Goal: Transaction & Acquisition: Purchase product/service

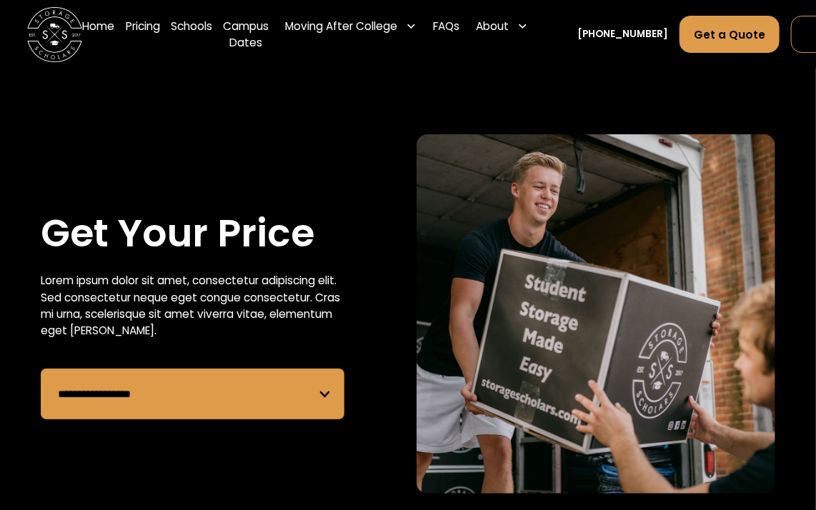
click at [102, 398] on select "**********" at bounding box center [193, 393] width 304 height 51
select select "**********"
click at [41, 368] on select "**********" at bounding box center [193, 393] width 304 height 51
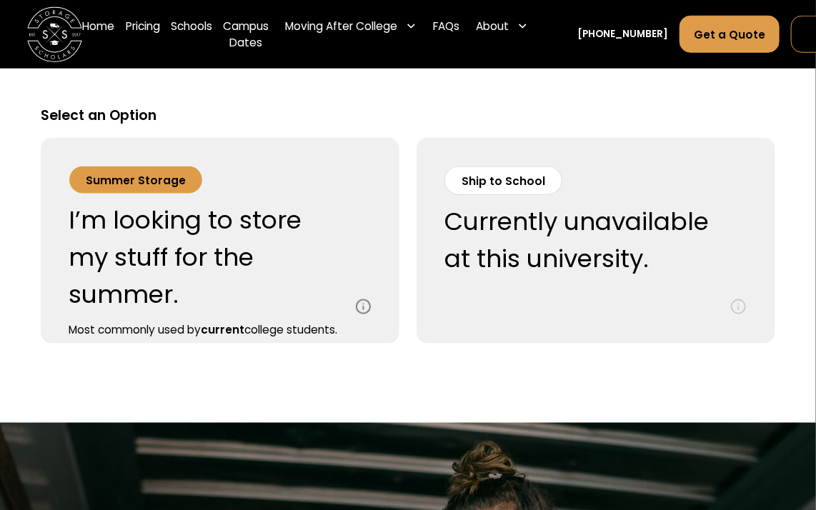
scroll to position [543, 0]
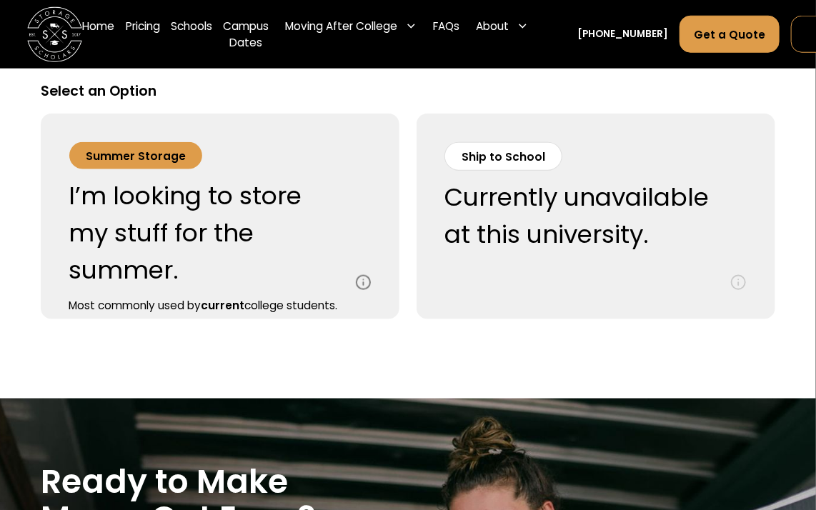
click at [146, 156] on div "Summer Storage" at bounding box center [136, 156] width 100 height 16
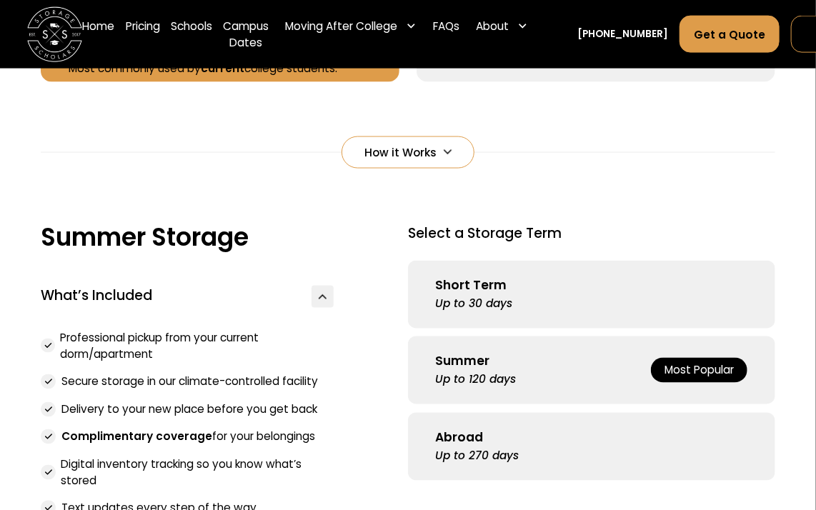
scroll to position [923, 0]
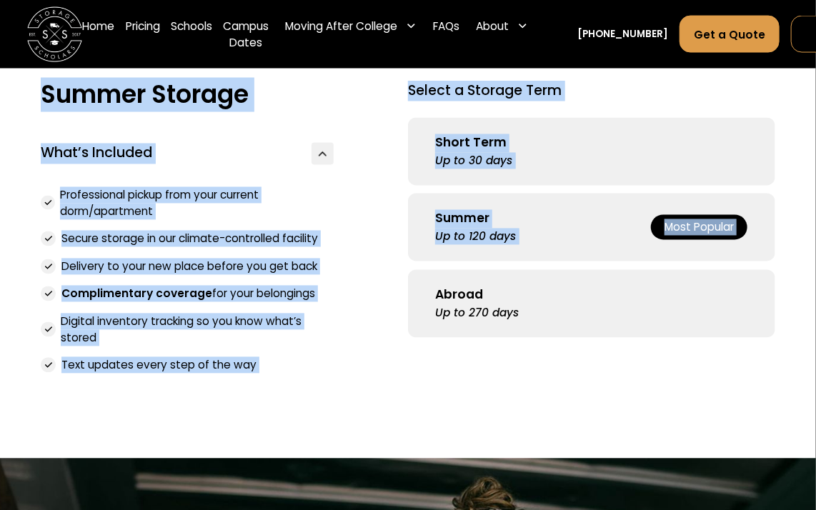
drag, startPoint x: 39, startPoint y: 99, endPoint x: 236, endPoint y: 301, distance: 281.8
click at [236, 301] on div "Select an Option Summer Storage I’m looking to store my stuff for the summer. M…" at bounding box center [408, 47] width 816 height 691
click at [263, 219] on div "Short Term Up to 30 days Summer Up to 120 days Most Popular Abroad Up to 270 da…" at bounding box center [408, 228] width 734 height 220
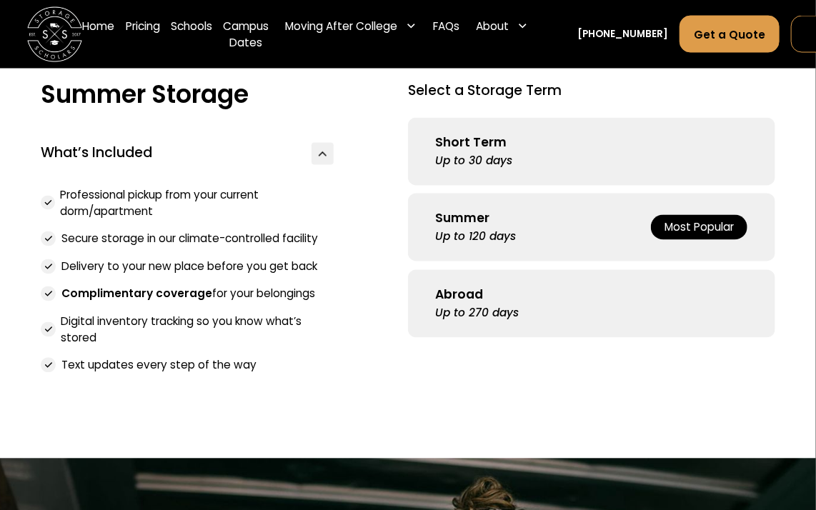
click at [676, 222] on div "Most Popular" at bounding box center [698, 227] width 69 height 16
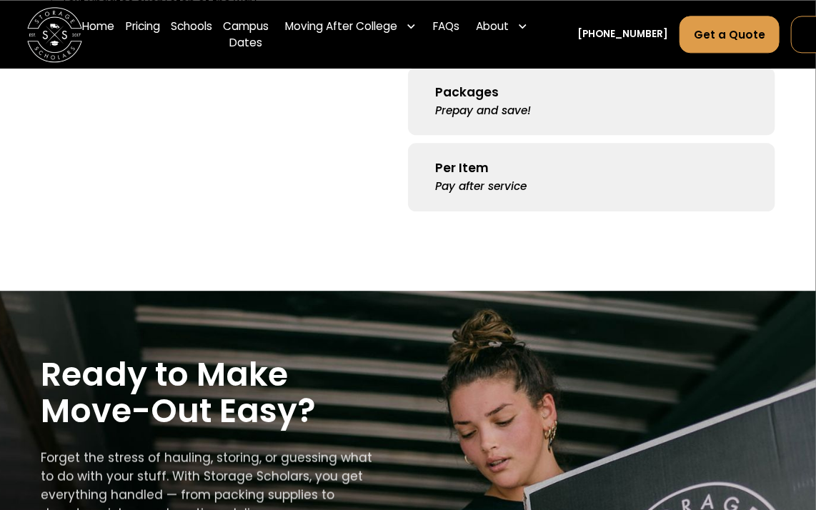
scroll to position [1143, 0]
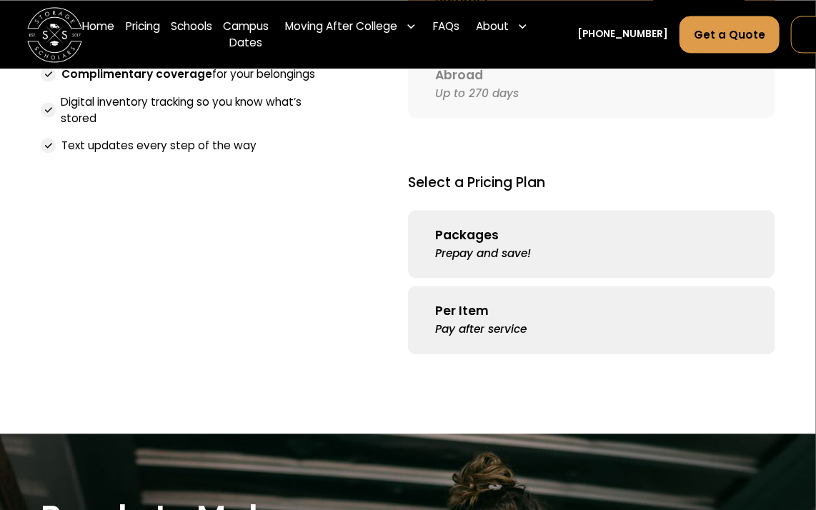
click at [485, 227] on div "Packages" at bounding box center [467, 235] width 64 height 19
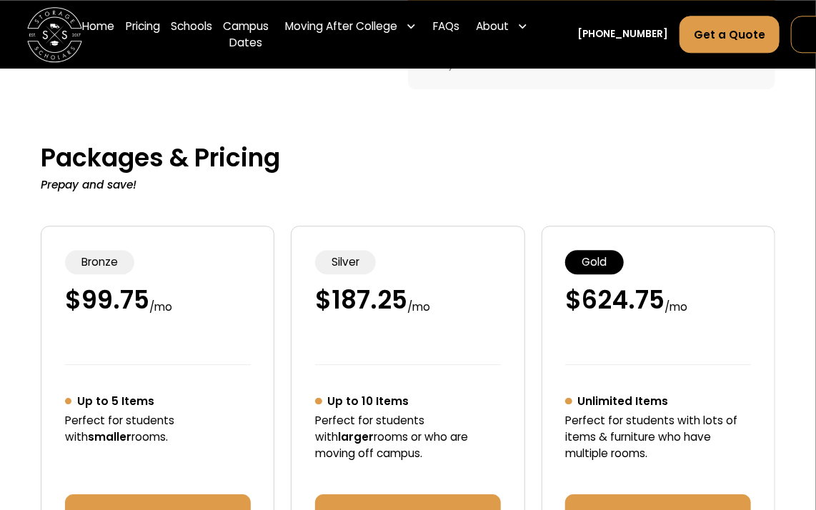
scroll to position [1050, 0]
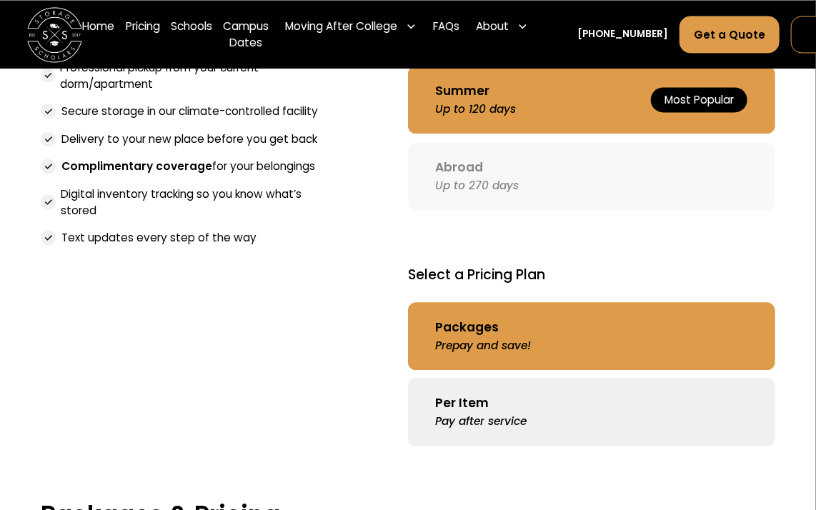
click at [466, 421] on div "Pay after service" at bounding box center [480, 421] width 91 height 16
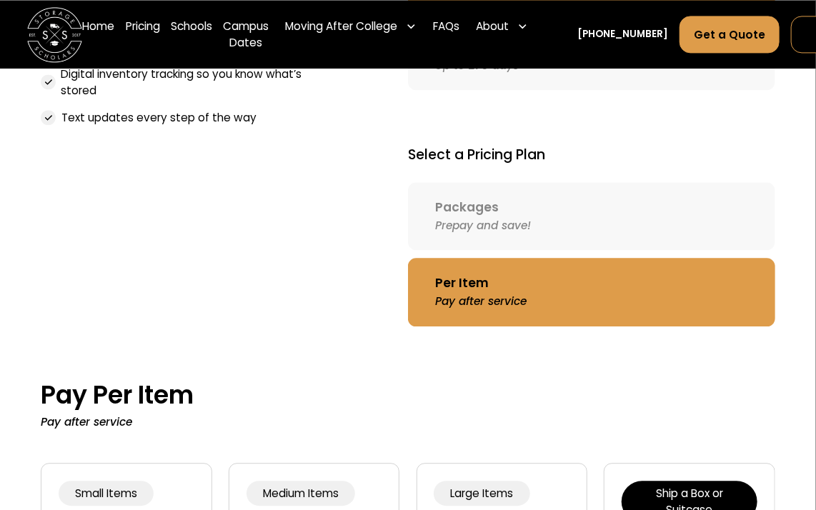
scroll to position [1143, 0]
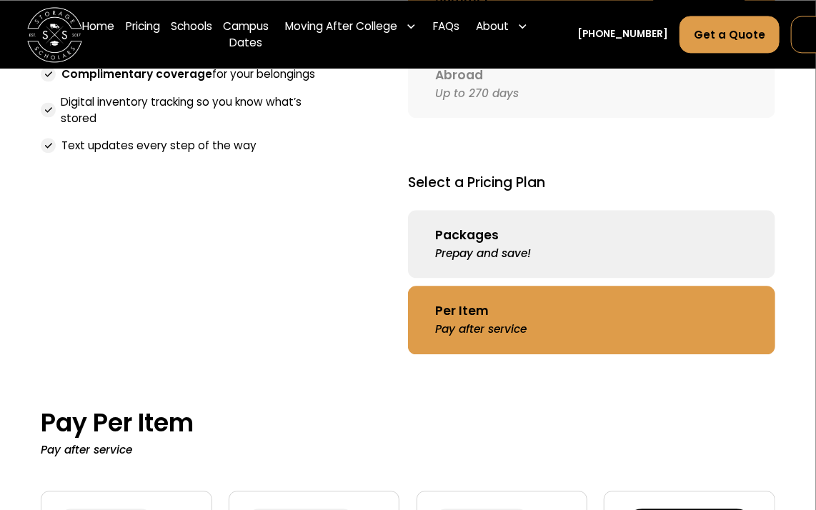
click at [503, 244] on link "Packages Prepay and save!" at bounding box center [591, 244] width 367 height 68
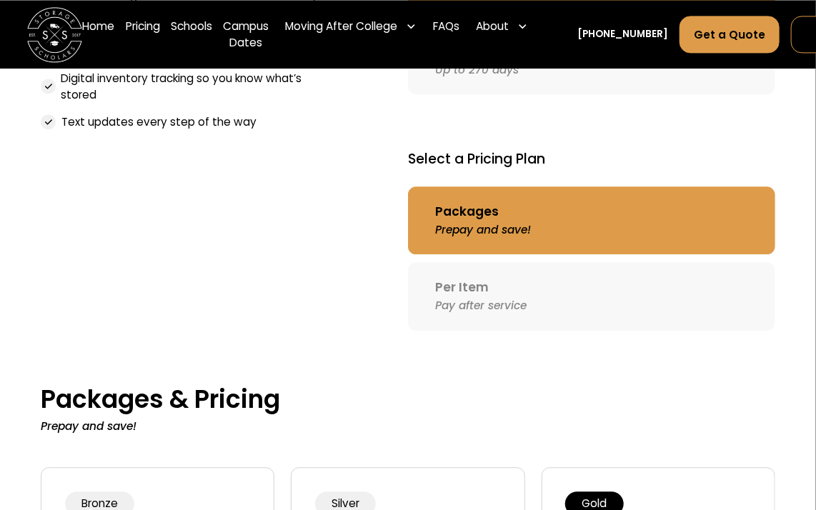
scroll to position [1130, 0]
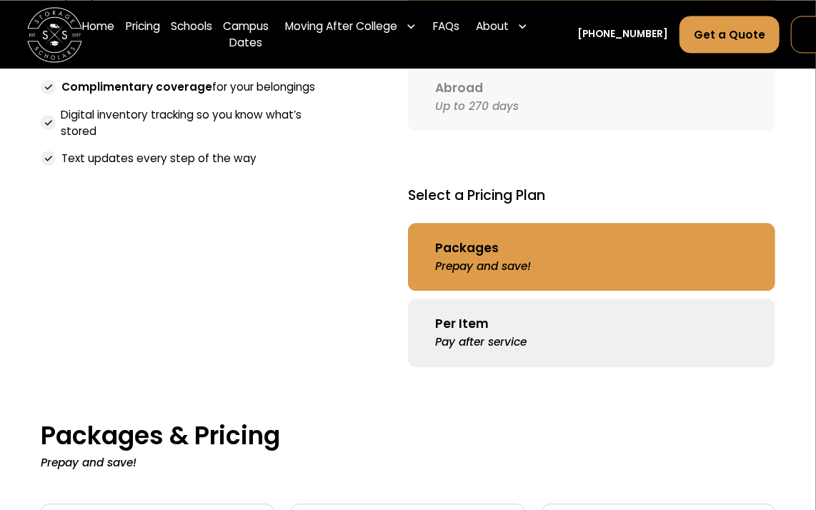
click at [517, 315] on link "Per Item Pay after service" at bounding box center [591, 333] width 367 height 68
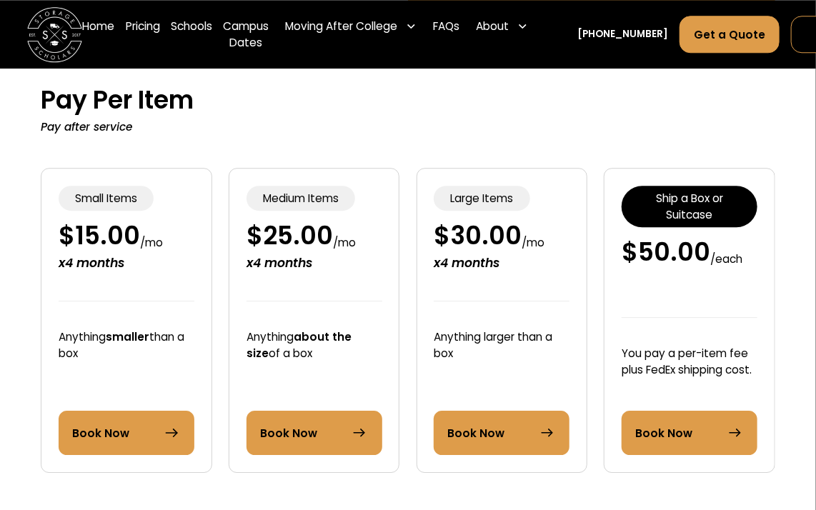
scroll to position [1500, 0]
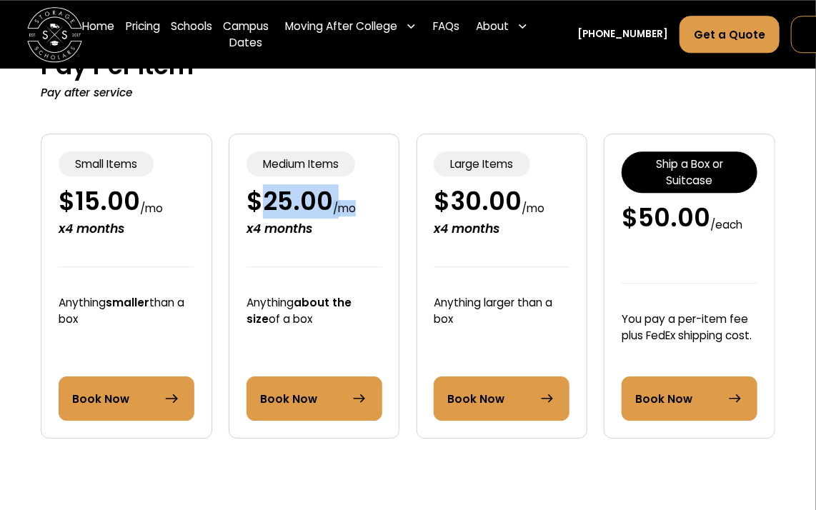
drag, startPoint x: 266, startPoint y: 206, endPoint x: 357, endPoint y: 203, distance: 90.8
click at [357, 203] on div "$ 25.00 / mo x4 months" at bounding box center [314, 212] width 136 height 51
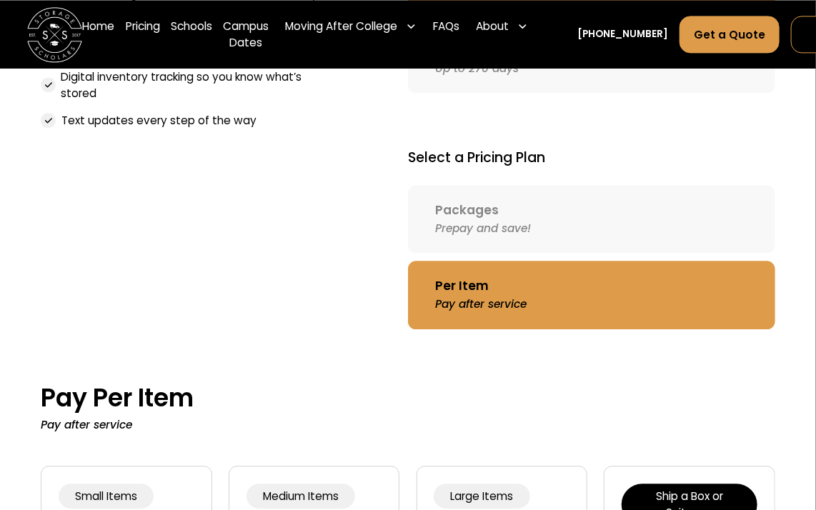
scroll to position [1143, 0]
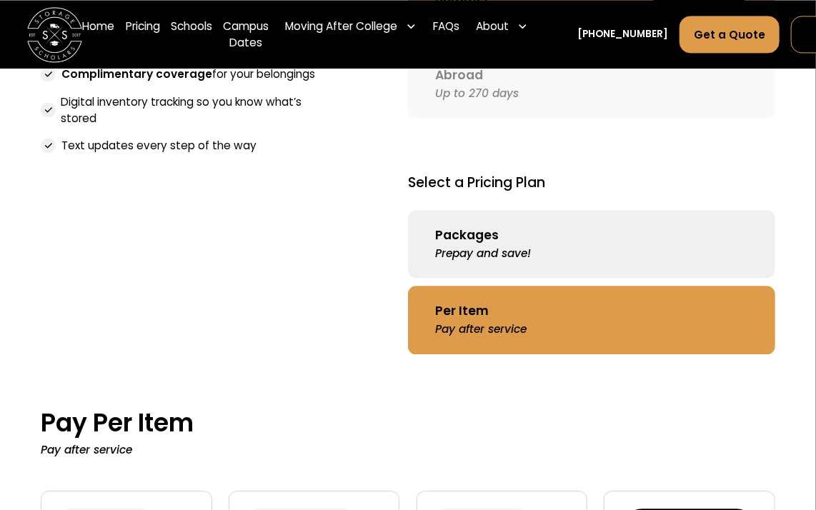
click at [451, 224] on link "Packages Prepay and save!" at bounding box center [591, 244] width 367 height 68
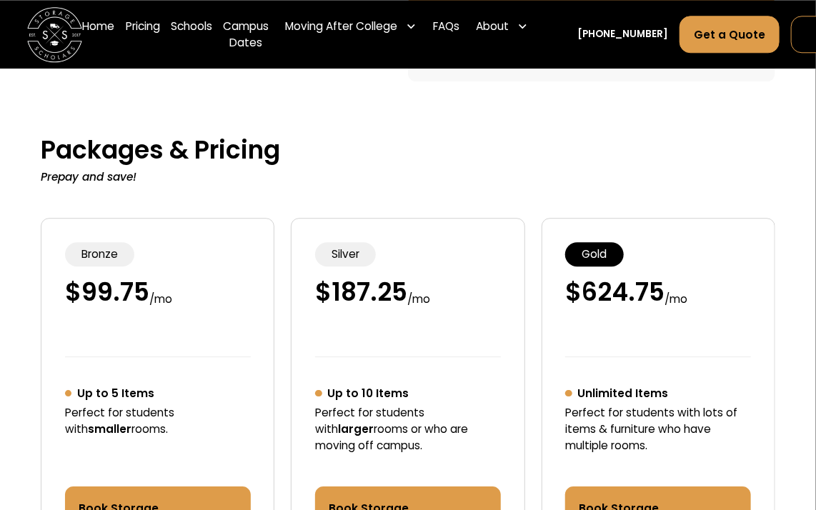
scroll to position [1201, 0]
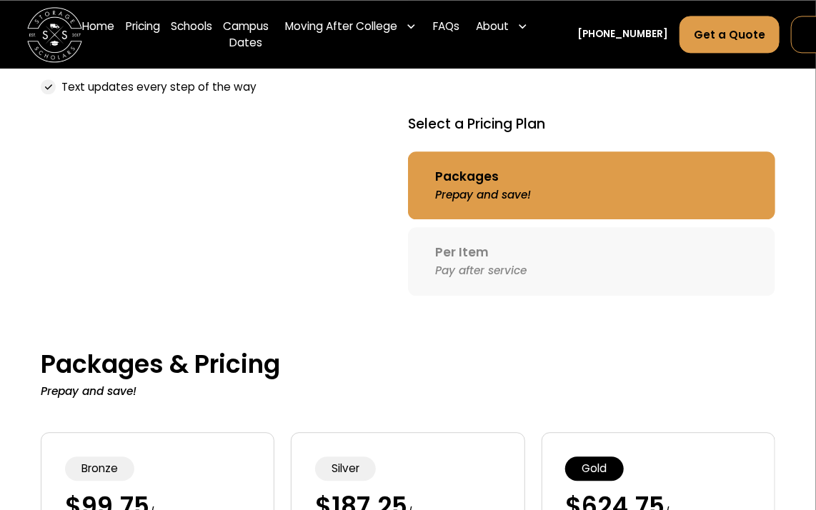
click at [523, 173] on link "Packages Prepay and save!" at bounding box center [591, 185] width 367 height 68
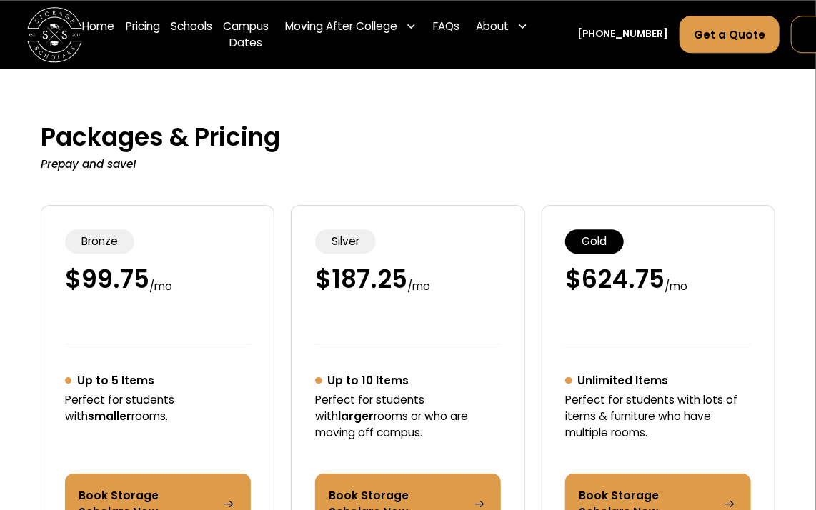
scroll to position [1344, 0]
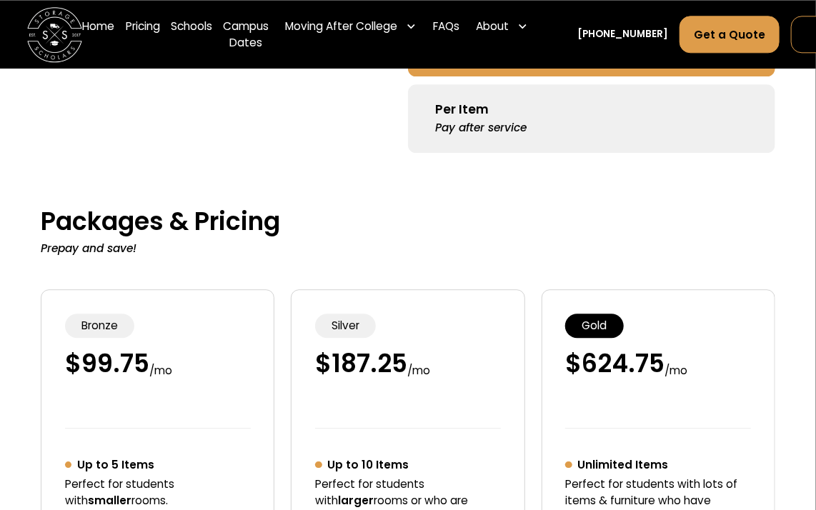
click at [486, 126] on div "Pay after service" at bounding box center [480, 127] width 91 height 16
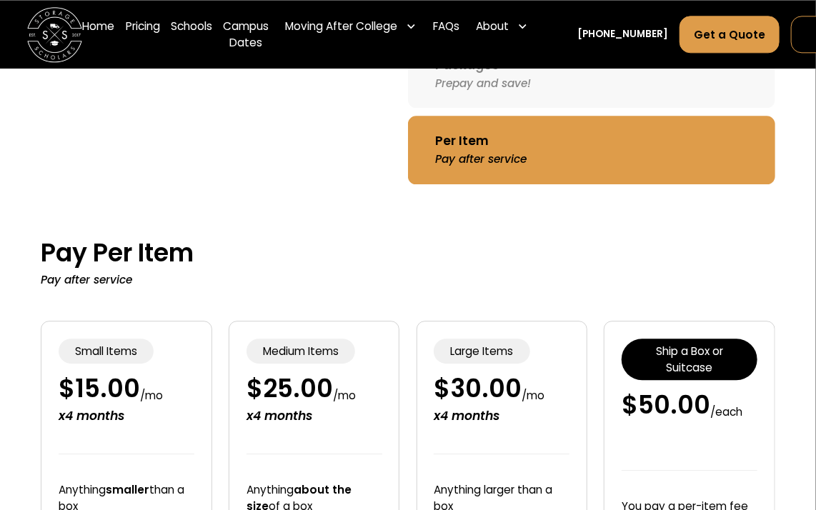
scroll to position [1201, 0]
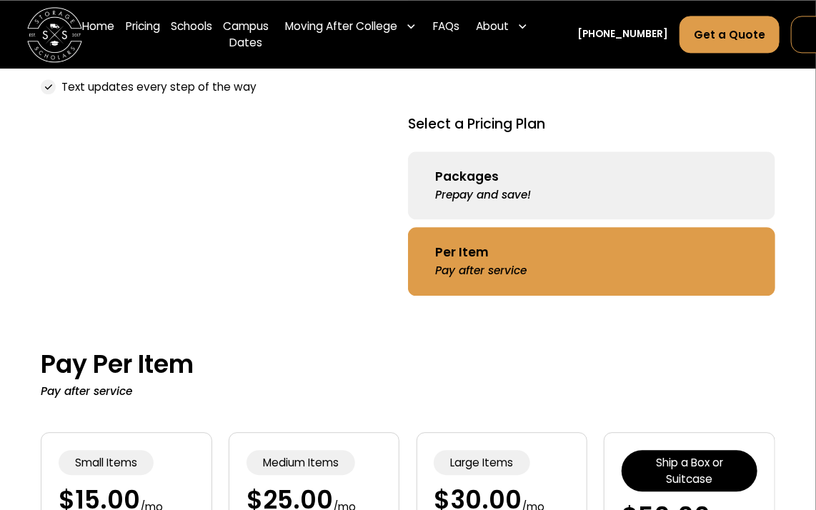
click at [453, 172] on div "Packages" at bounding box center [467, 177] width 64 height 19
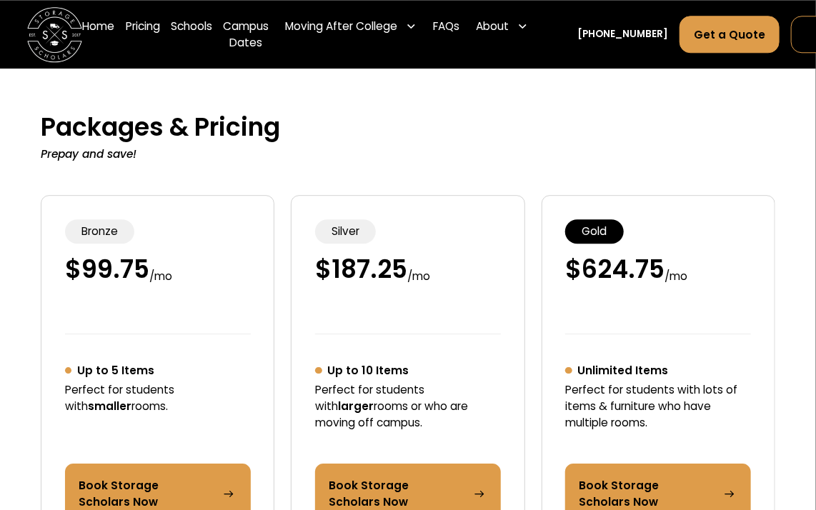
scroll to position [1487, 0]
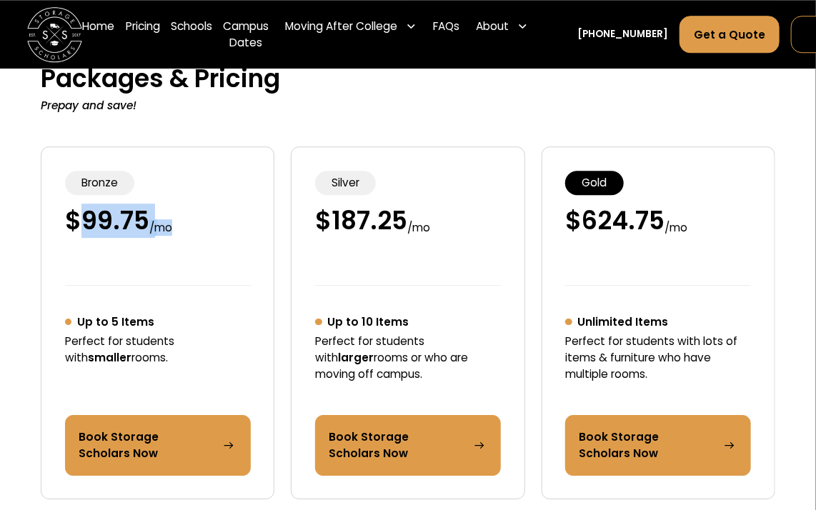
drag, startPoint x: 84, startPoint y: 229, endPoint x: 182, endPoint y: 220, distance: 99.0
click at [182, 220] on div "$ 99.75 / mo" at bounding box center [158, 231] width 186 height 51
click at [182, 221] on div "$ 99.75 / mo" at bounding box center [158, 231] width 186 height 51
click at [174, 224] on div "$ 99.75 / mo" at bounding box center [158, 231] width 186 height 51
drag, startPoint x: 100, startPoint y: 224, endPoint x: 175, endPoint y: 214, distance: 75.7
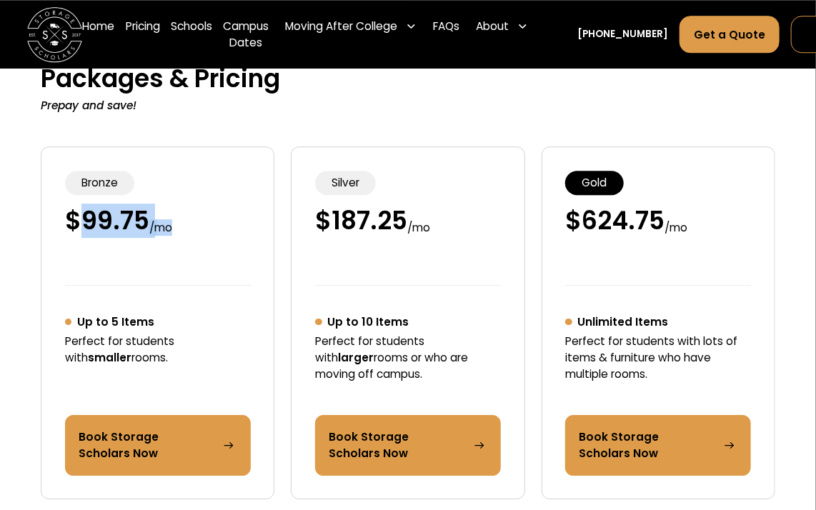
click at [175, 214] on div "$ 99.75 / mo" at bounding box center [158, 231] width 186 height 51
click at [182, 229] on div "$ 99.75 / mo" at bounding box center [158, 231] width 186 height 51
drag, startPoint x: 177, startPoint y: 228, endPoint x: 84, endPoint y: 243, distance: 94.0
click at [84, 243] on div "$ 99.75 / mo" at bounding box center [158, 231] width 186 height 51
drag, startPoint x: 80, startPoint y: 252, endPoint x: 86, endPoint y: 262, distance: 11.5
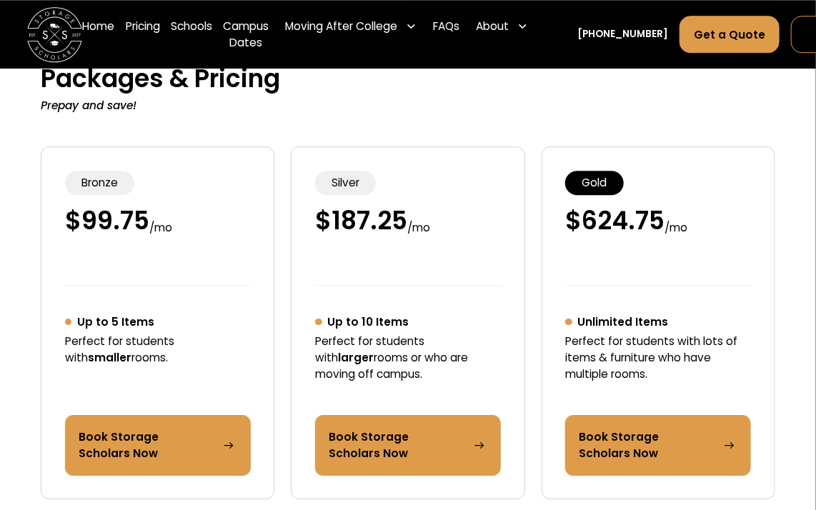
click at [80, 253] on div "$ 99.75 / mo" at bounding box center [158, 231] width 186 height 51
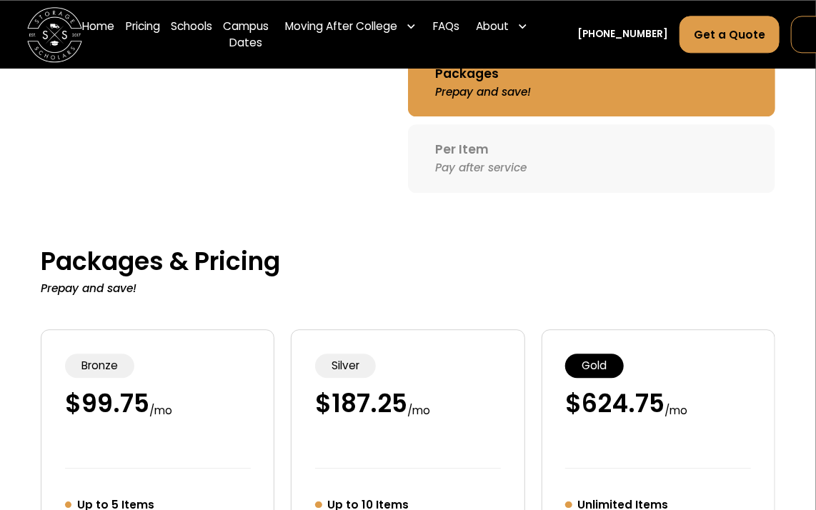
scroll to position [1273, 0]
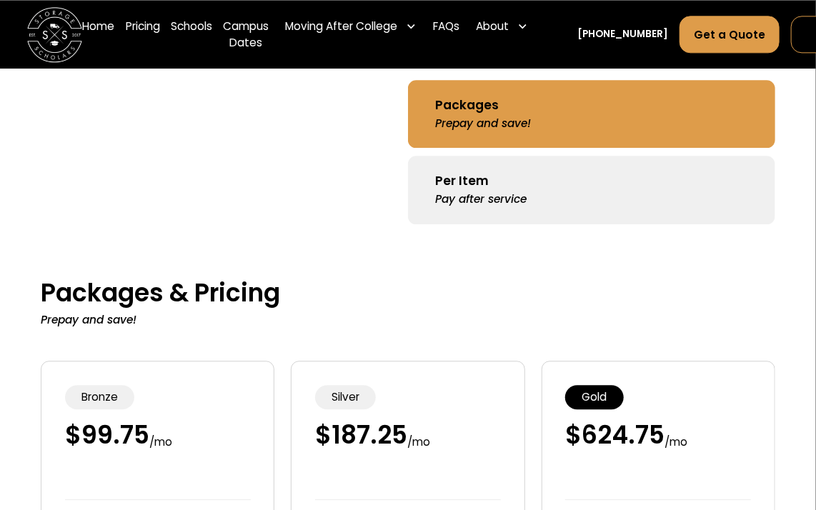
click at [553, 207] on link "Per Item Pay after service" at bounding box center [591, 190] width 367 height 68
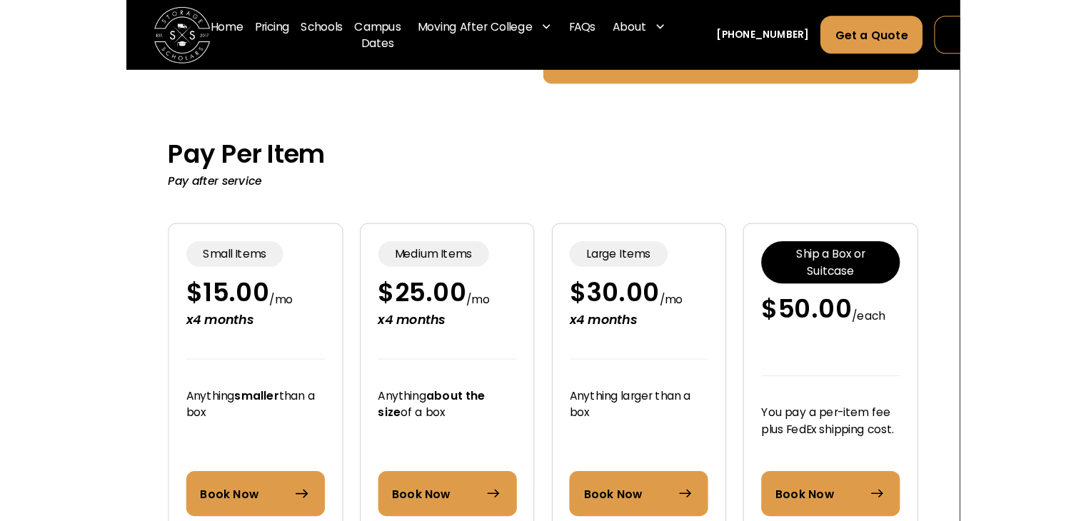
scroll to position [1415, 0]
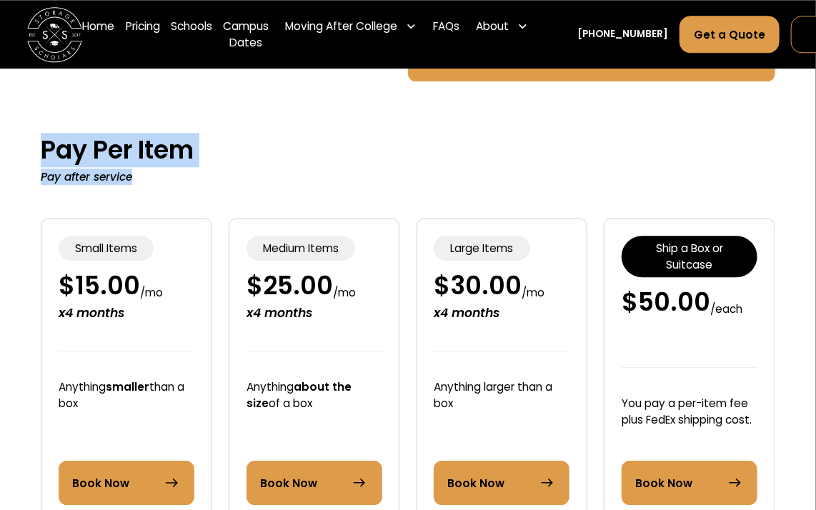
drag, startPoint x: 46, startPoint y: 145, endPoint x: 146, endPoint y: 179, distance: 105.7
click at [146, 179] on div "Pay Per Item Pay after service" at bounding box center [408, 160] width 734 height 49
click at [146, 180] on div "Pay after service" at bounding box center [408, 177] width 734 height 16
drag, startPoint x: 137, startPoint y: 180, endPoint x: 39, endPoint y: 160, distance: 100.6
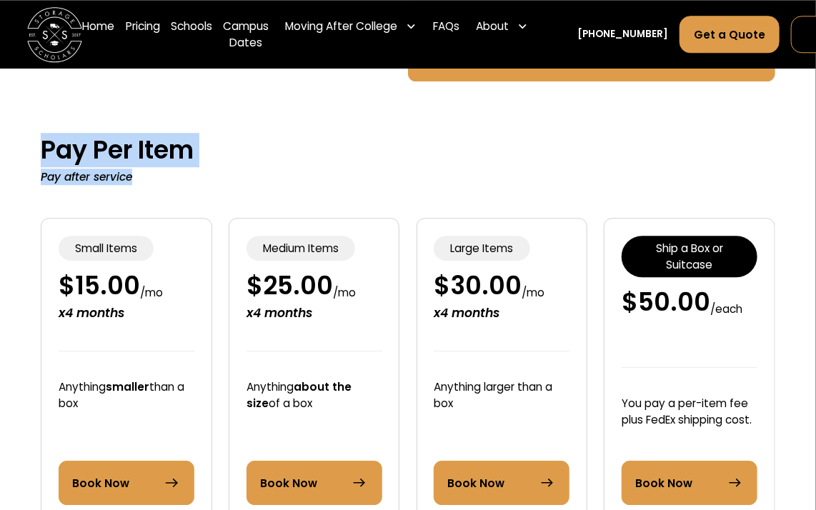
drag, startPoint x: 48, startPoint y: 150, endPoint x: 137, endPoint y: 177, distance: 93.3
click at [137, 176] on div "Pay Per Item Pay after service" at bounding box center [408, 160] width 734 height 49
click at [137, 178] on div "Pay after service" at bounding box center [408, 177] width 734 height 16
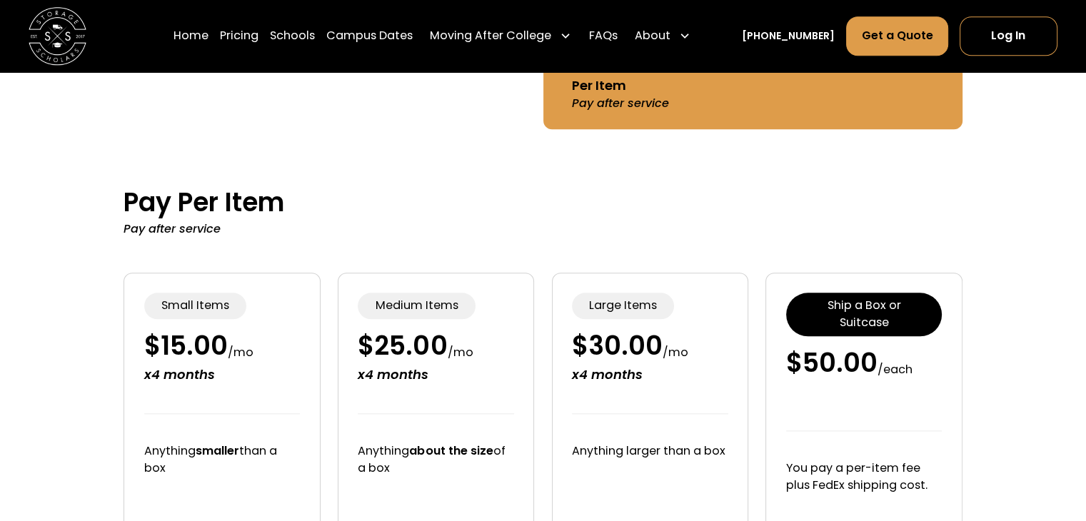
scroll to position [1487, 0]
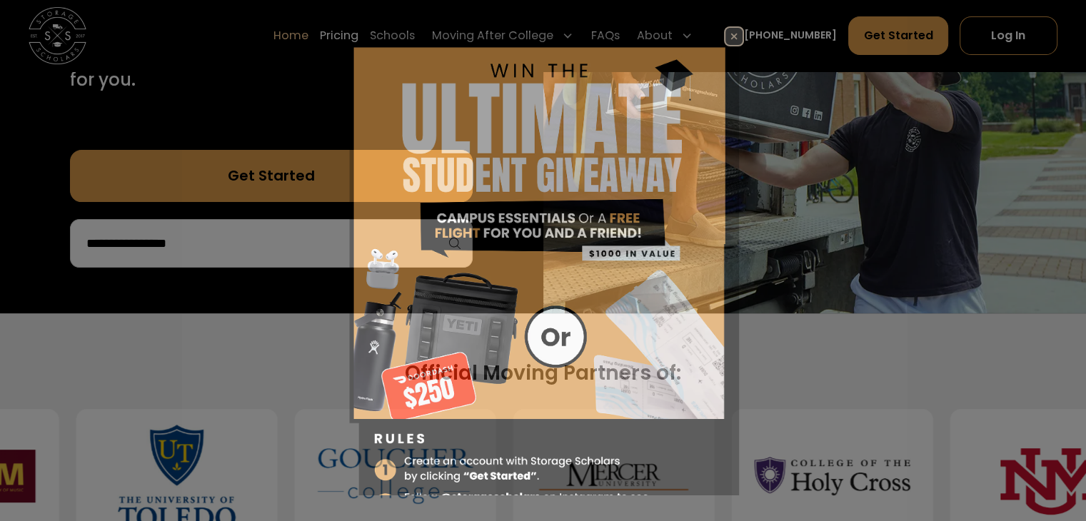
scroll to position [286, 0]
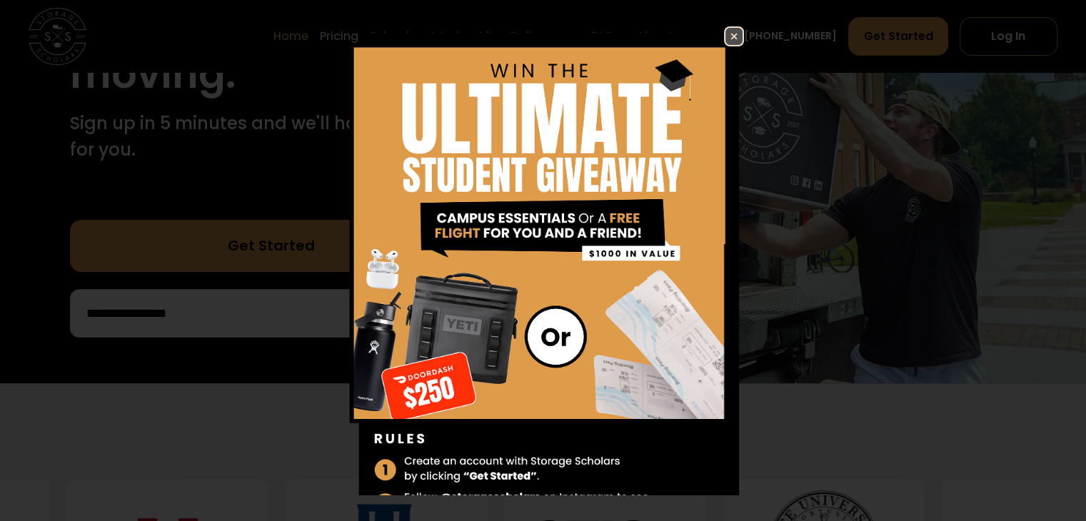
click at [726, 41] on img at bounding box center [734, 36] width 17 height 17
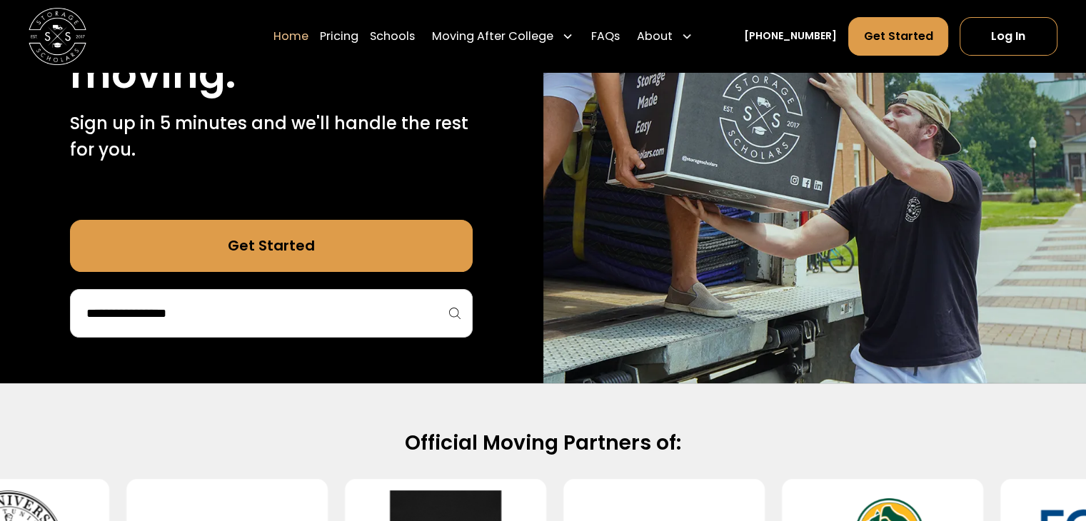
click at [411, 321] on input "search" at bounding box center [271, 313] width 373 height 24
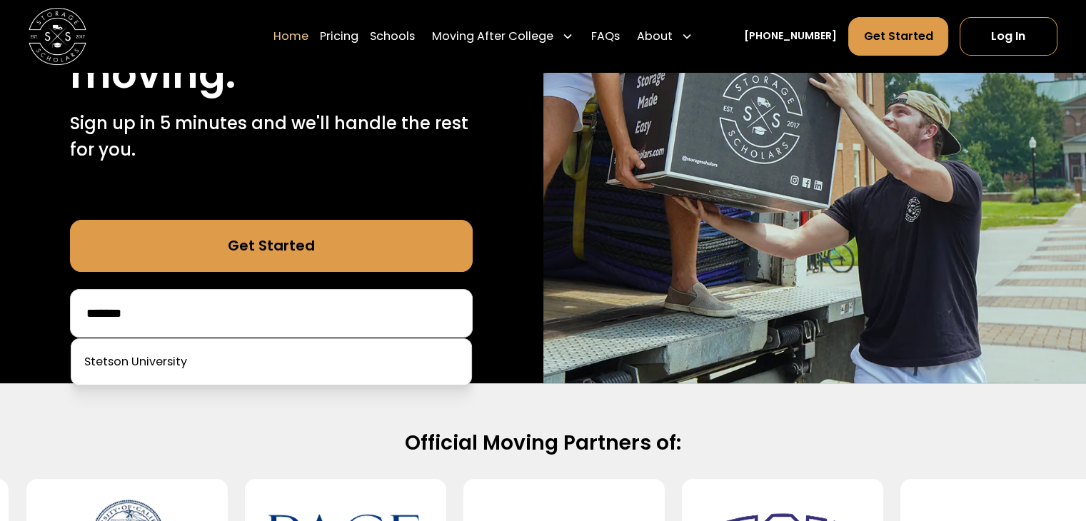
type input "*******"
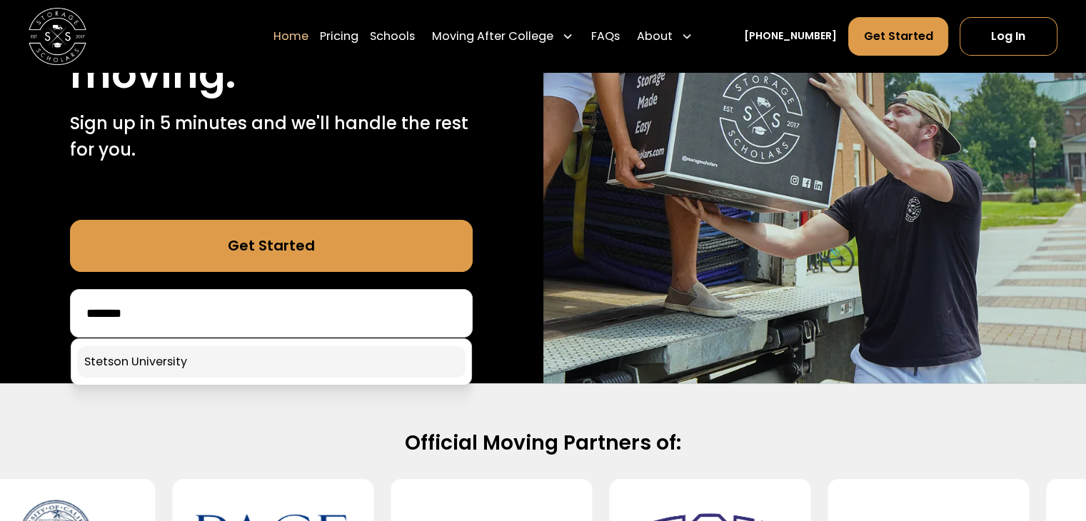
click at [326, 352] on link at bounding box center [271, 361] width 388 height 31
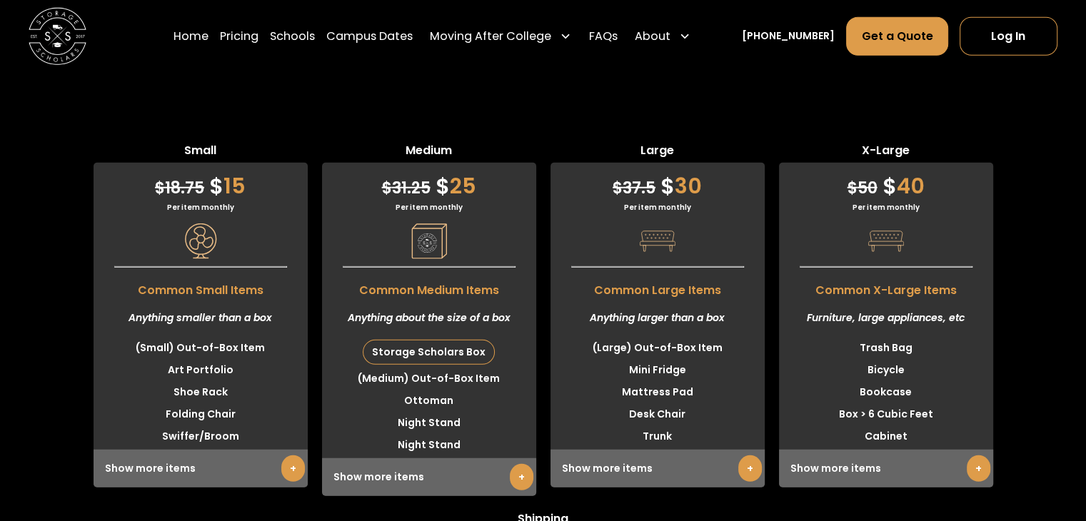
scroll to position [3856, 0]
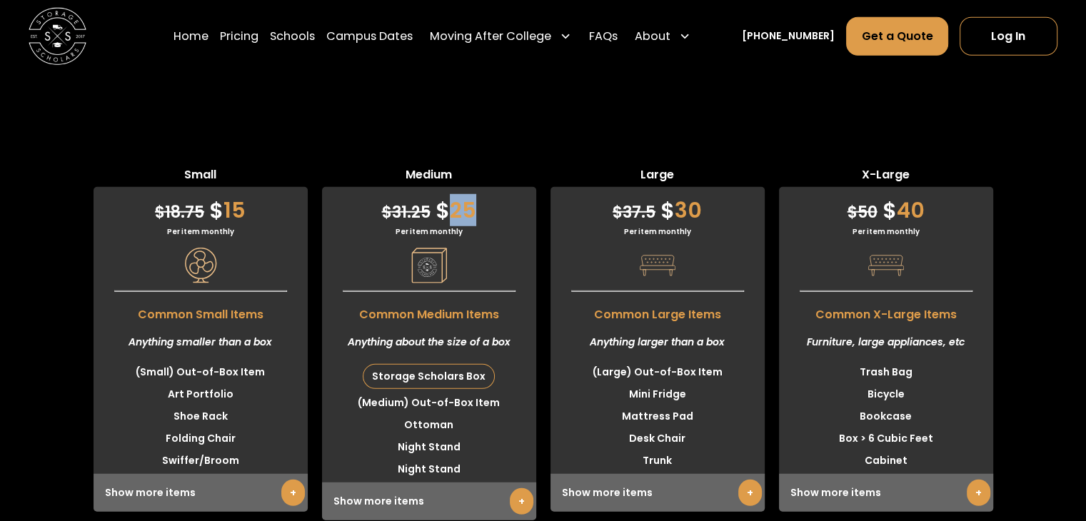
drag, startPoint x: 476, startPoint y: 166, endPoint x: 451, endPoint y: 169, distance: 25.2
click at [451, 187] on div "$ 31.25 $ 25" at bounding box center [429, 206] width 214 height 39
click at [464, 199] on div "$ 31.25 $ 25 Per item monthly Common Medium Items Anything about the size of a …" at bounding box center [429, 353] width 214 height 333
click at [21, 301] on div "Small $ 18.75 $ 15 Per item monthly Common Small Items Anything smaller than a …" at bounding box center [543, 521] width 1086 height 711
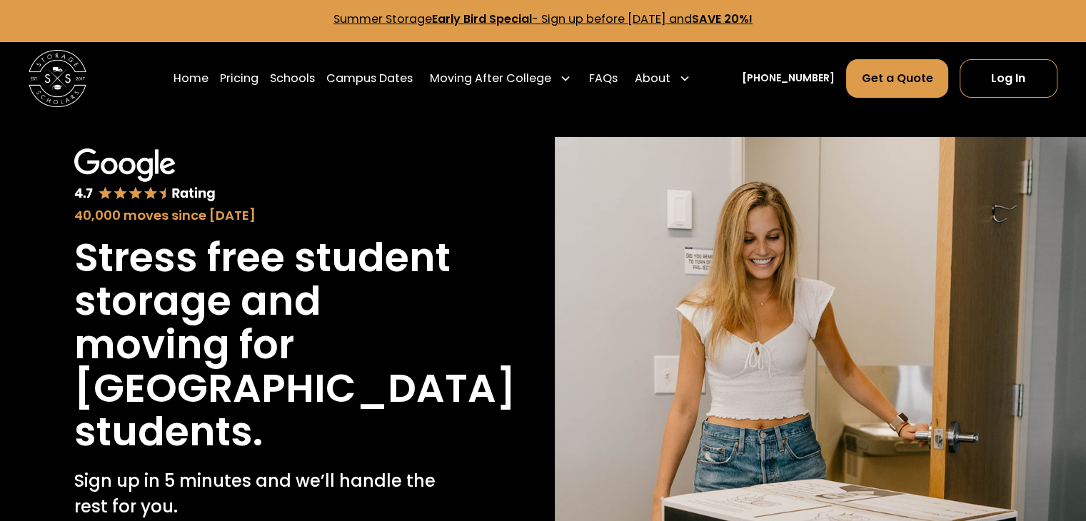
scroll to position [0, 0]
